Goal: Navigation & Orientation: Find specific page/section

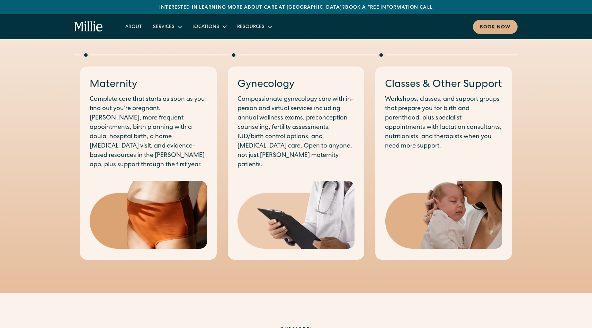
scroll to position [377, 0]
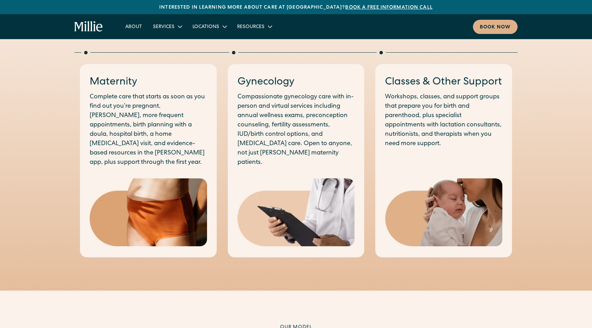
click at [431, 203] on img at bounding box center [443, 212] width 117 height 68
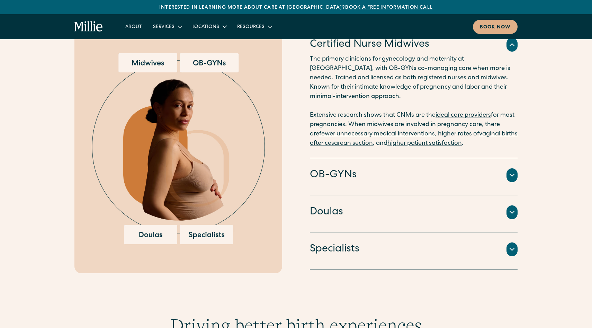
scroll to position [742, 0]
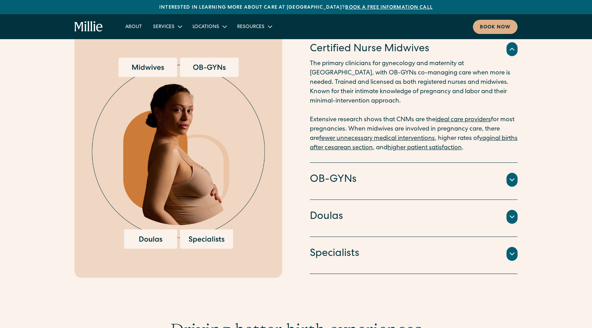
click at [512, 175] on icon at bounding box center [511, 179] width 8 height 8
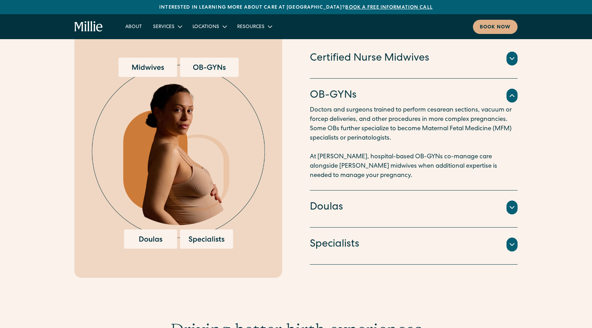
click at [512, 91] on icon at bounding box center [511, 95] width 8 height 8
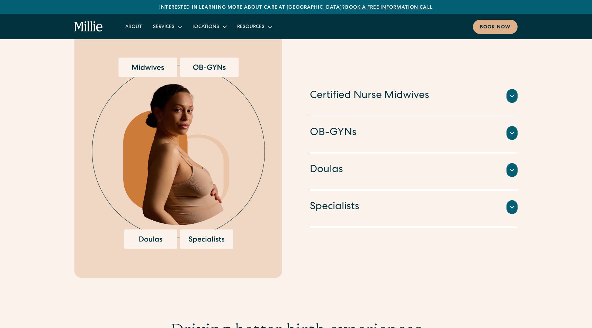
click at [512, 92] on icon at bounding box center [511, 96] width 8 height 8
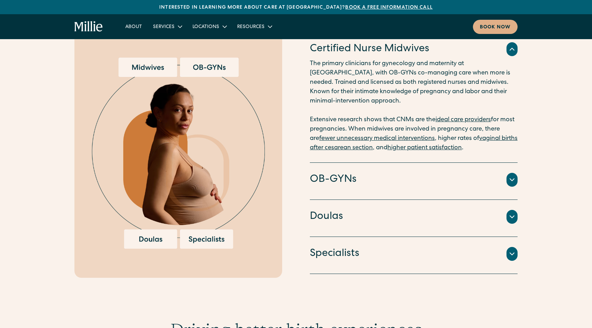
click at [512, 44] on div at bounding box center [511, 49] width 11 height 14
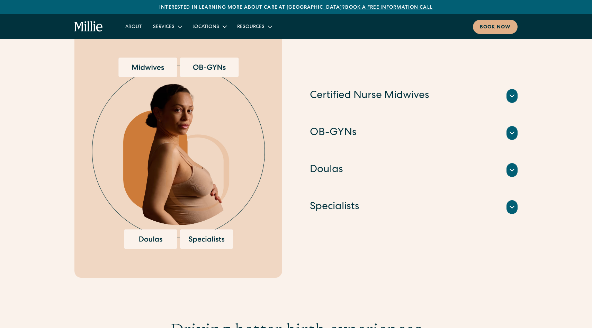
click at [513, 166] on icon at bounding box center [511, 170] width 8 height 8
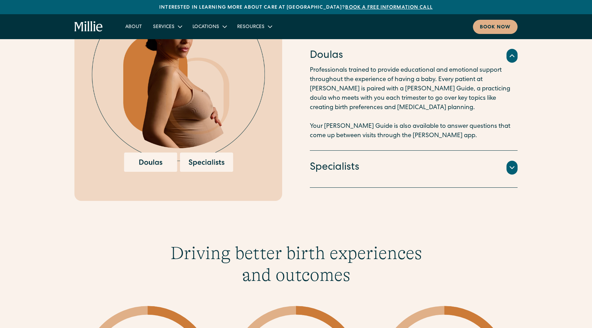
scroll to position [820, 0]
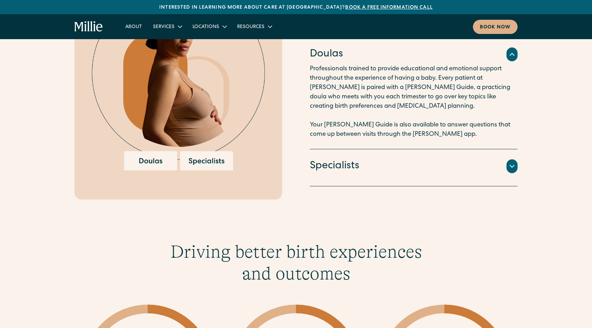
click at [515, 162] on icon at bounding box center [511, 166] width 8 height 8
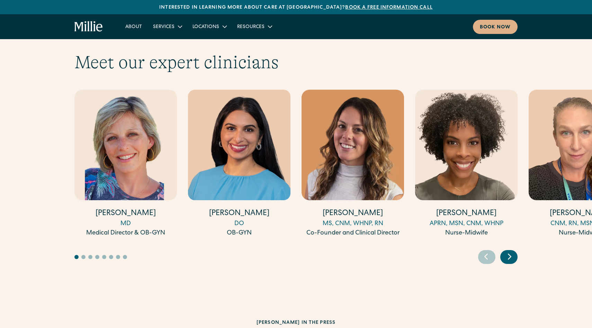
scroll to position [1895, 0]
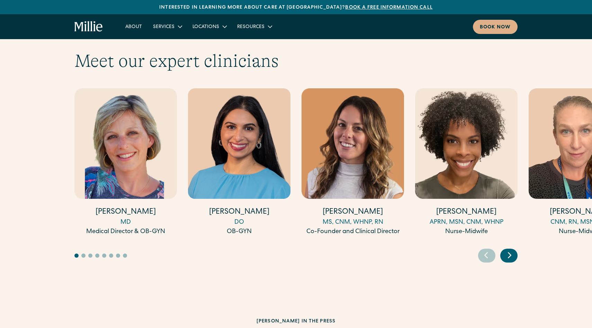
click at [510, 253] on icon "Next slide" at bounding box center [509, 255] width 3 height 5
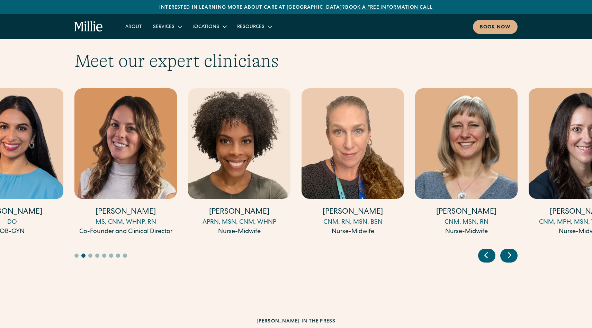
click at [510, 253] on icon "Next slide" at bounding box center [509, 255] width 3 height 5
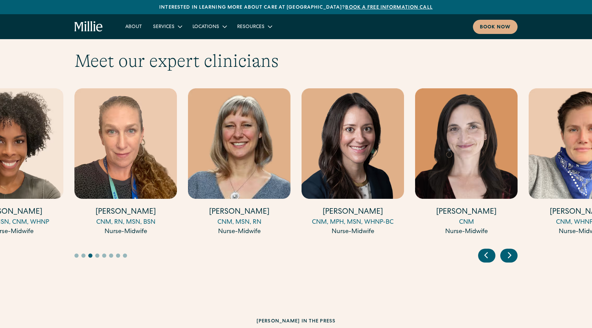
click at [510, 253] on icon "Next slide" at bounding box center [509, 255] width 3 height 5
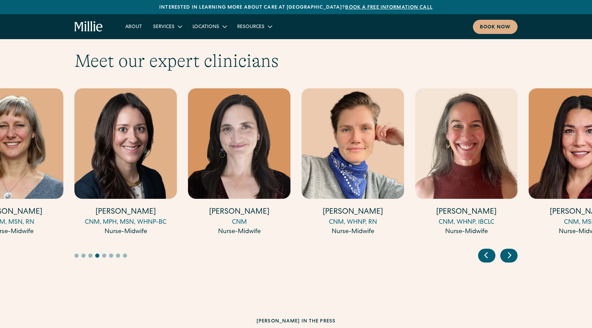
click at [510, 253] on icon "Next slide" at bounding box center [509, 255] width 3 height 5
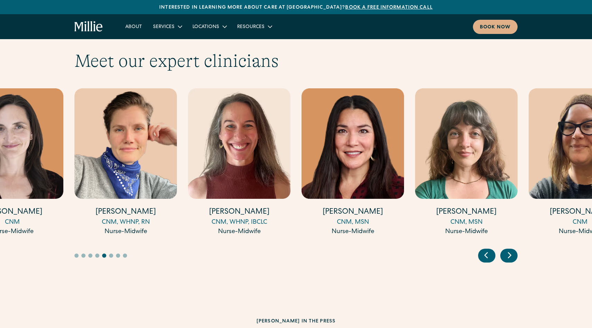
click at [510, 253] on icon "Next slide" at bounding box center [509, 255] width 3 height 5
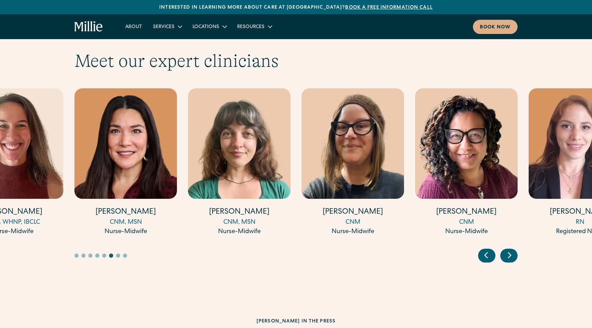
click at [510, 253] on icon "Next slide" at bounding box center [509, 255] width 3 height 5
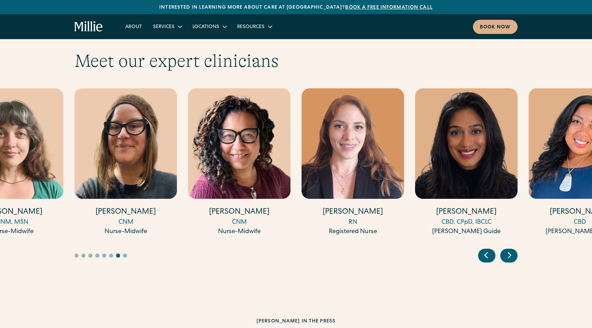
click at [506, 249] on icon "Next slide" at bounding box center [509, 254] width 10 height 11
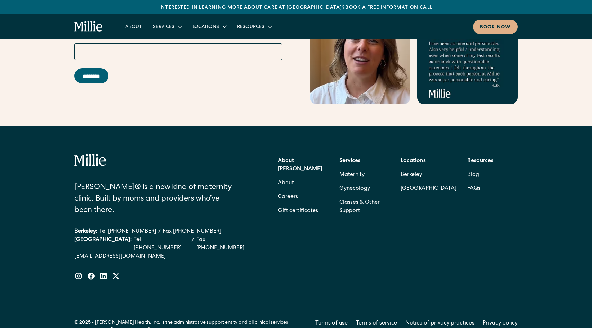
scroll to position [2781, 0]
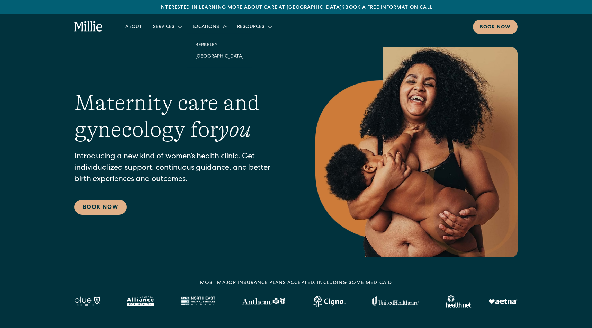
click at [211, 29] on div "Locations" at bounding box center [205, 27] width 27 height 7
click at [207, 46] on link "Berkeley" at bounding box center [219, 43] width 59 height 11
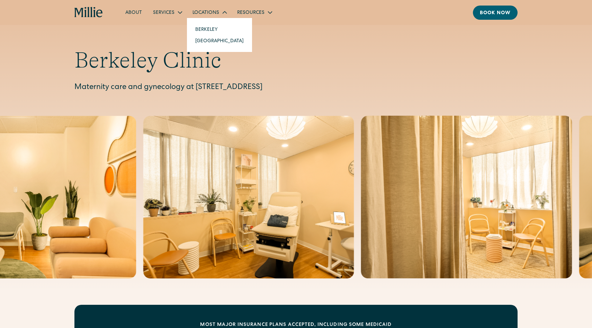
click at [212, 7] on div "Locations" at bounding box center [209, 12] width 45 height 11
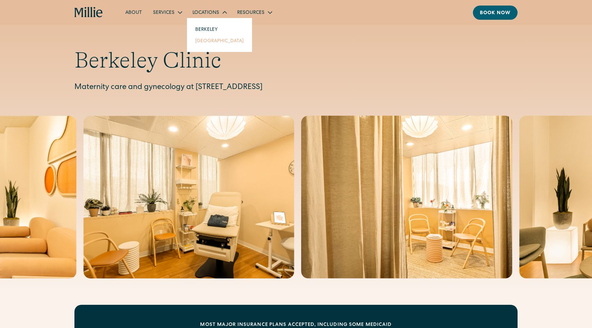
click at [204, 40] on link "[GEOGRAPHIC_DATA]" at bounding box center [219, 40] width 59 height 11
